Goal: Task Accomplishment & Management: Complete application form

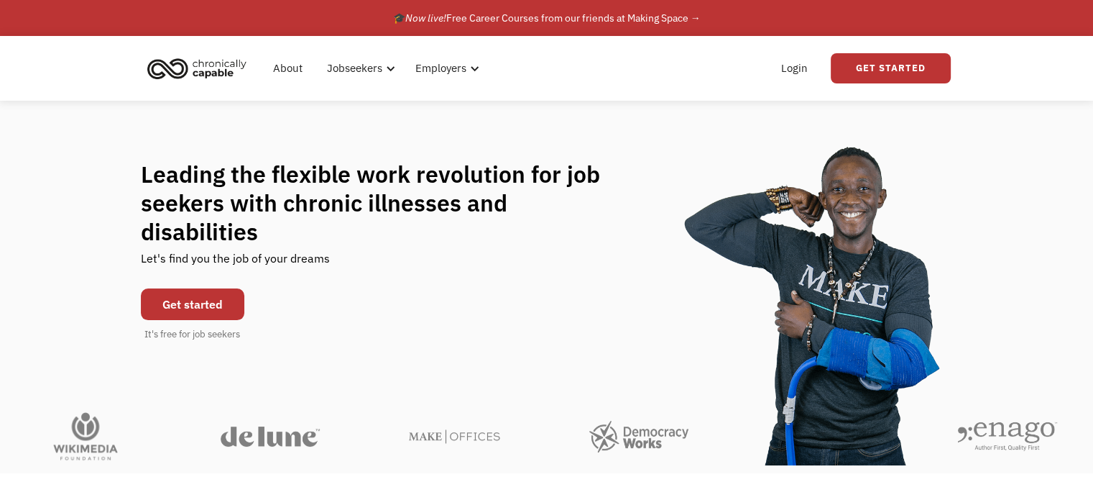
click at [173, 288] on link "Get started" at bounding box center [193, 304] width 104 height 32
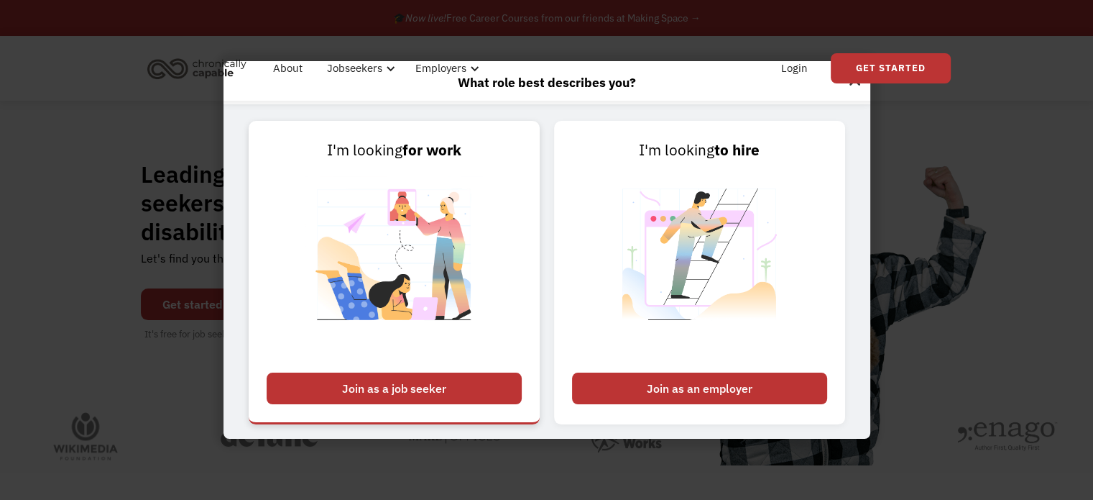
click at [467, 388] on div "Join as a job seeker" at bounding box center [394, 388] width 255 height 32
